Goal: Check status: Check status

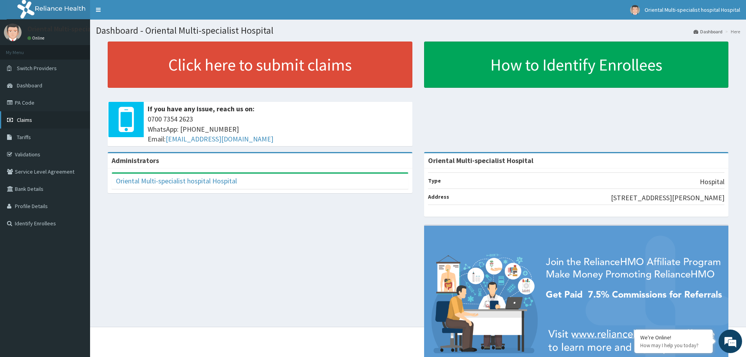
click at [29, 122] on span "Claims" at bounding box center [24, 119] width 15 height 7
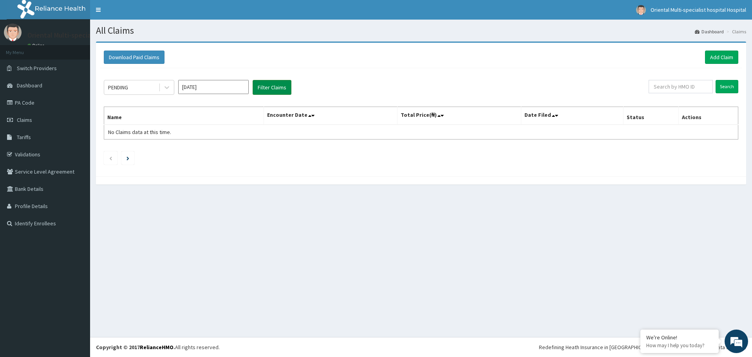
click at [277, 89] on button "Filter Claims" at bounding box center [272, 87] width 39 height 15
click at [224, 89] on input "Aug 2025" at bounding box center [213, 87] width 71 height 14
click at [192, 149] on div "Jul" at bounding box center [191, 152] width 16 height 14
click at [275, 87] on button "Filter Claims" at bounding box center [272, 87] width 39 height 15
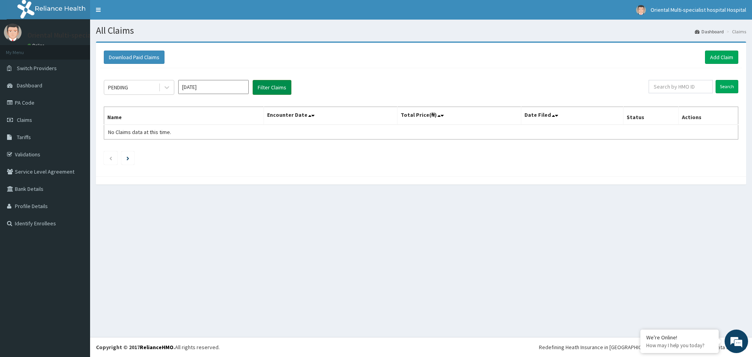
click at [275, 87] on button "Filter Claims" at bounding box center [272, 87] width 39 height 15
click at [227, 87] on input "Jul 2025" at bounding box center [213, 87] width 71 height 14
click at [216, 151] on div "Aug" at bounding box center [214, 152] width 16 height 14
type input "Aug 2025"
click at [144, 87] on div "PENDING" at bounding box center [131, 87] width 54 height 13
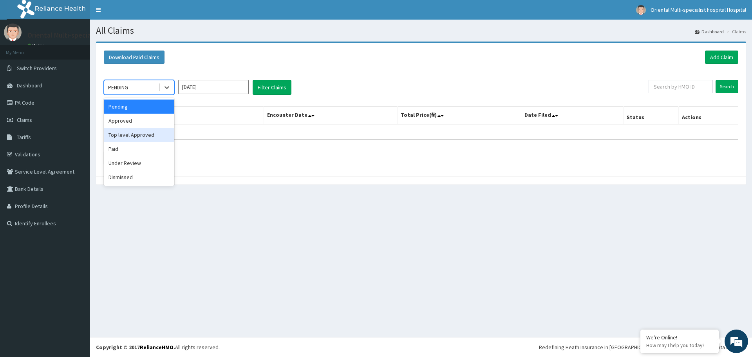
click at [133, 138] on div "Top level Approved" at bounding box center [139, 135] width 71 height 14
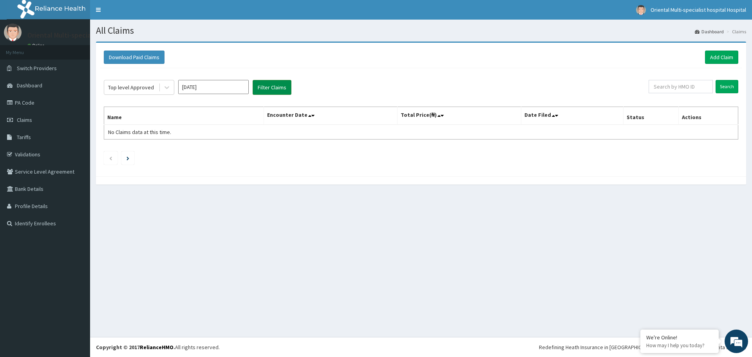
click at [276, 88] on button "Filter Claims" at bounding box center [272, 87] width 39 height 15
click at [149, 84] on div "Top level Approved" at bounding box center [131, 87] width 46 height 8
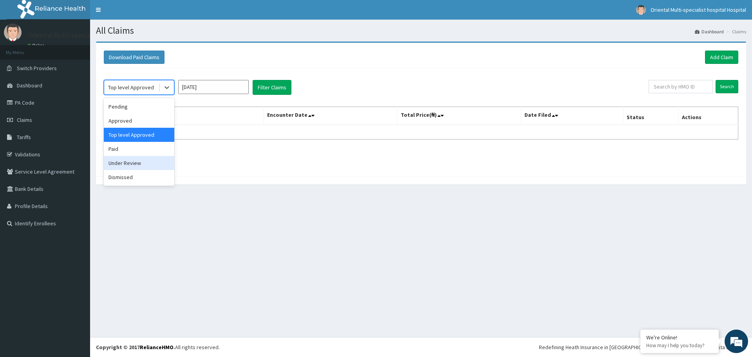
click at [134, 163] on div "Under Review" at bounding box center [139, 163] width 71 height 14
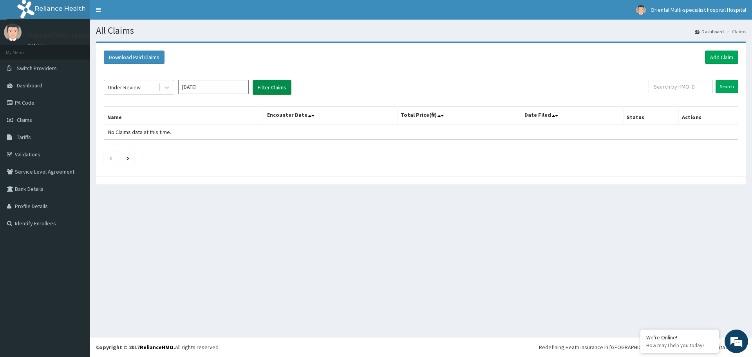
click at [274, 87] on button "Filter Claims" at bounding box center [272, 87] width 39 height 15
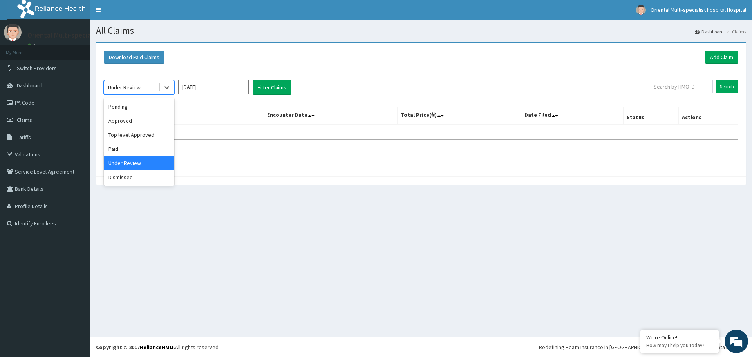
click at [141, 86] on div "Under Review" at bounding box center [131, 87] width 54 height 13
click at [125, 148] on div "Paid" at bounding box center [139, 149] width 71 height 14
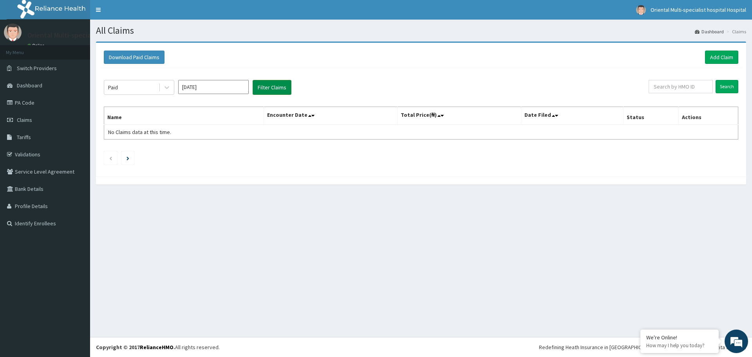
click at [268, 88] on button "Filter Claims" at bounding box center [272, 87] width 39 height 15
